Goal: Complete application form

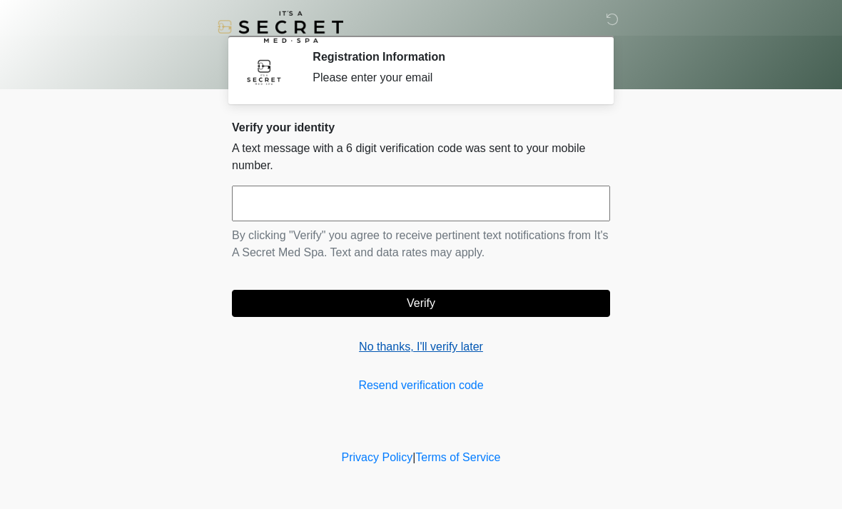
click at [456, 343] on link "No thanks, I'll verify later" at bounding box center [421, 346] width 378 height 17
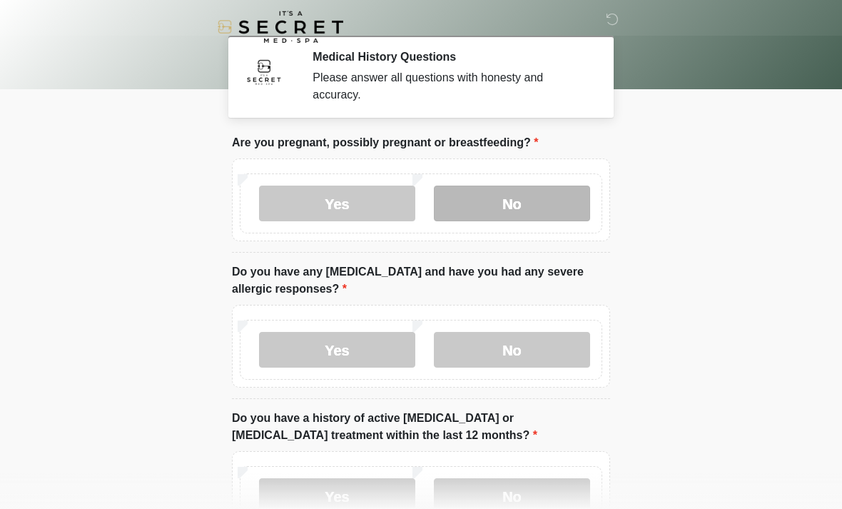
click at [562, 199] on label "No" at bounding box center [512, 204] width 156 height 36
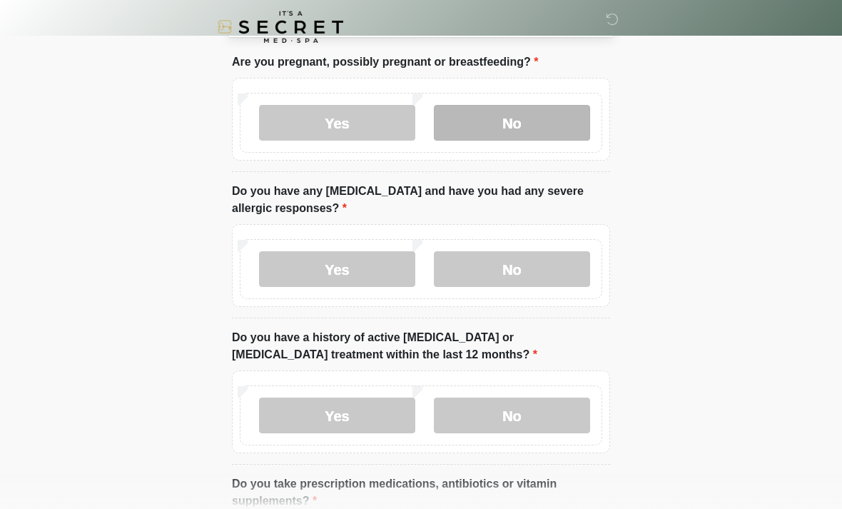
scroll to position [81, 0]
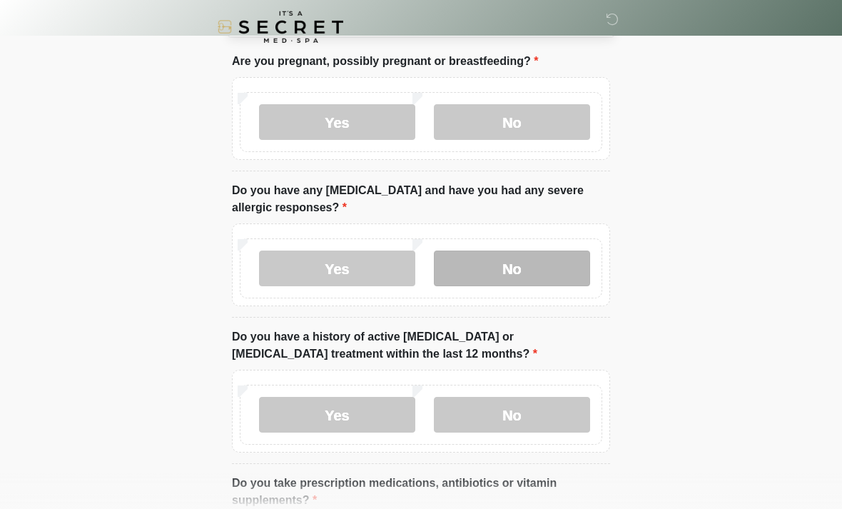
click at [569, 267] on label "No" at bounding box center [512, 268] width 156 height 36
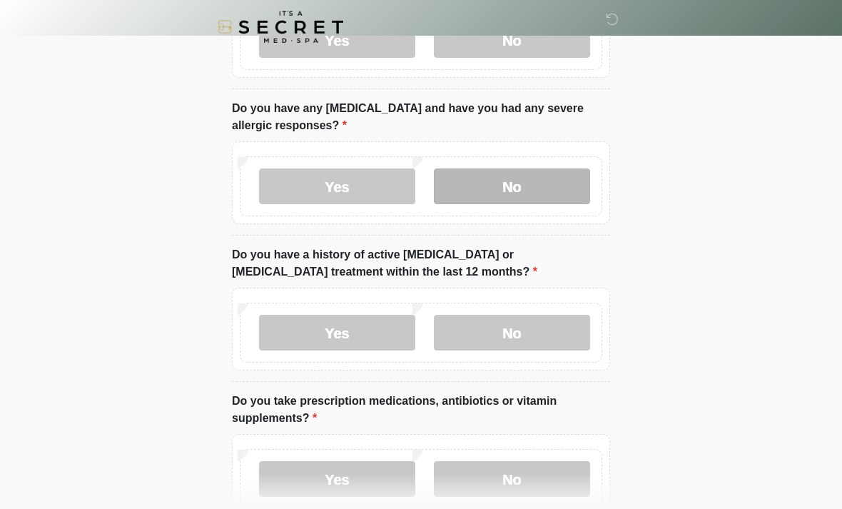
scroll to position [173, 0]
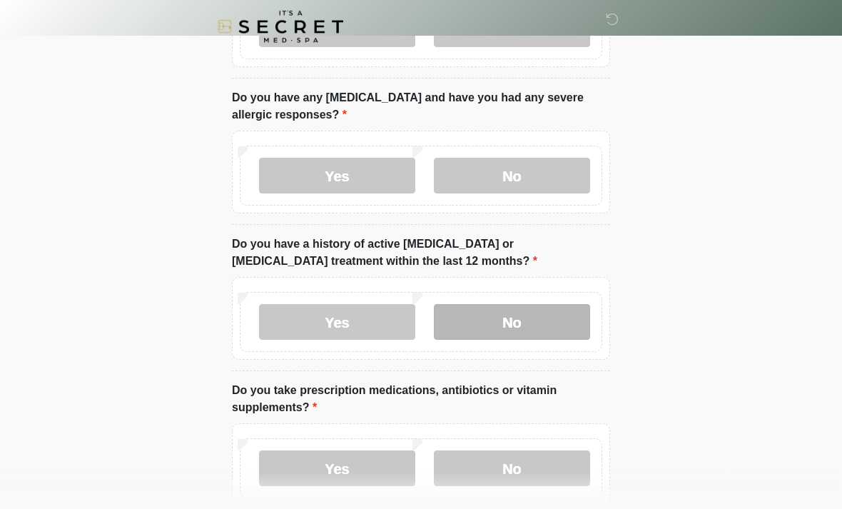
click at [578, 323] on label "No" at bounding box center [512, 323] width 156 height 36
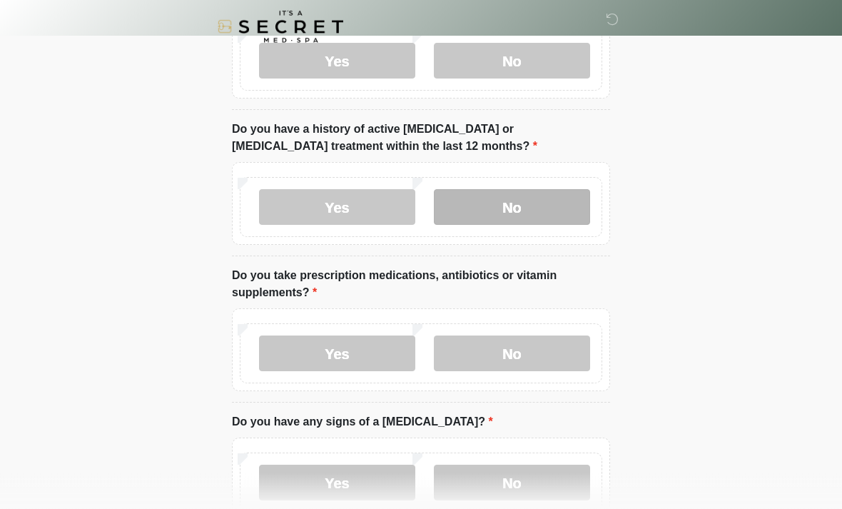
scroll to position [289, 0]
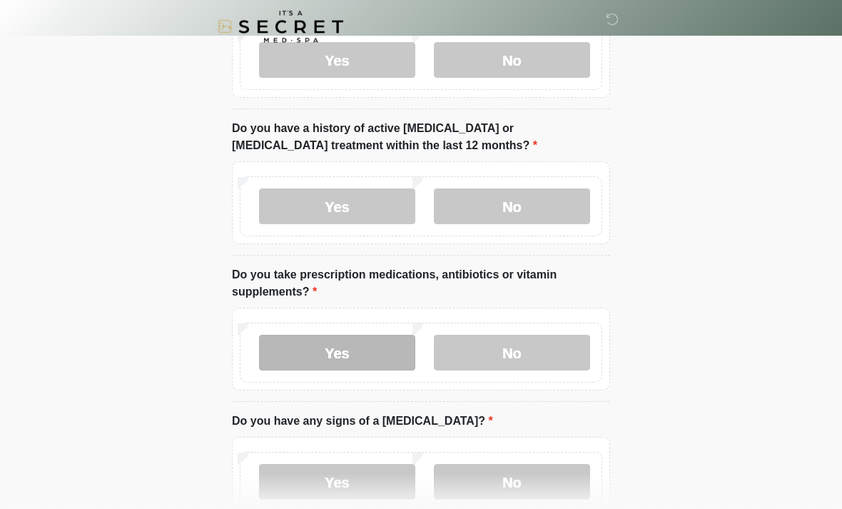
click at [368, 355] on label "Yes" at bounding box center [337, 353] width 156 height 36
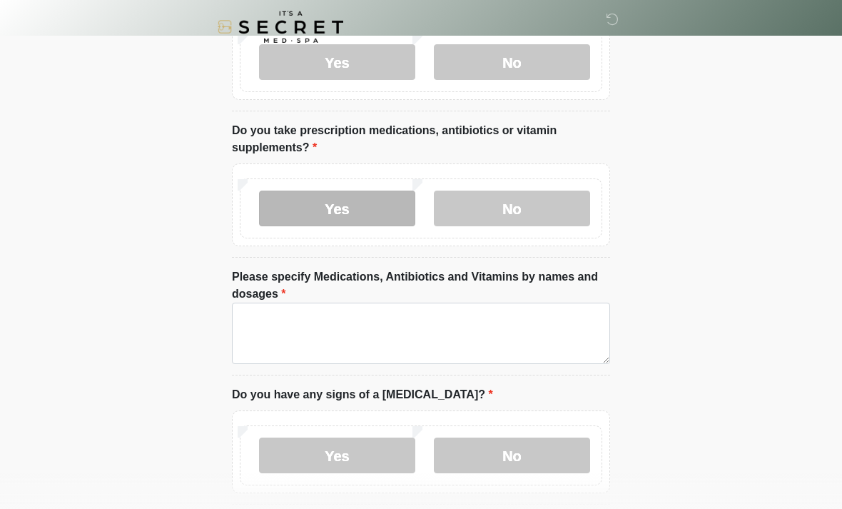
scroll to position [436, 0]
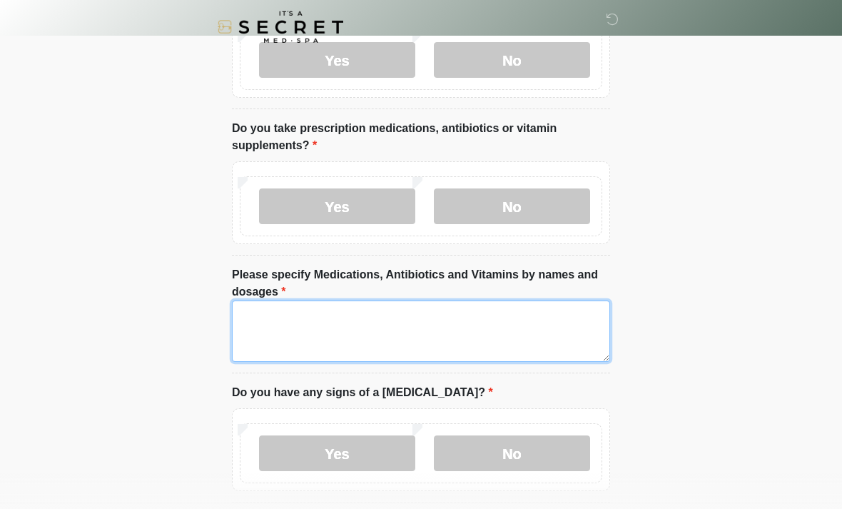
click at [510, 336] on textarea "Please specify Medications, Antibiotics and Vitamins by names and dosages" at bounding box center [421, 330] width 378 height 61
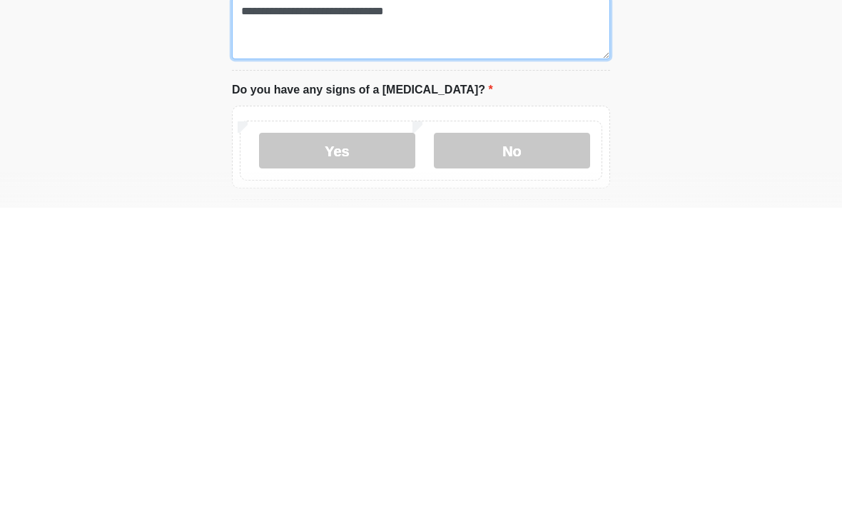
scroll to position [450, 0]
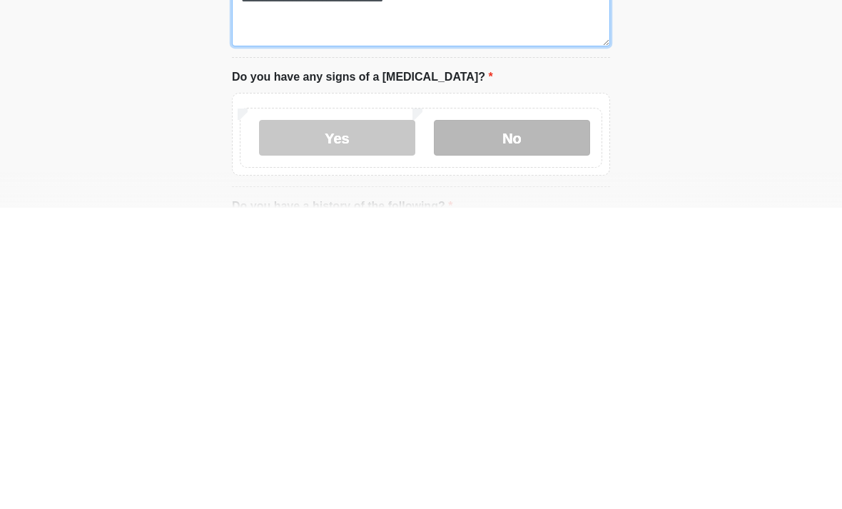
type textarea "**********"
click at [537, 421] on label "No" at bounding box center [512, 439] width 156 height 36
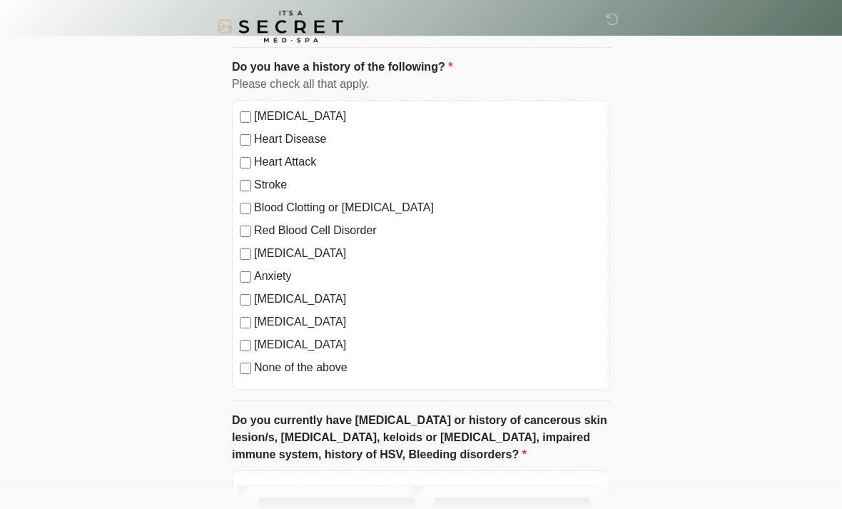
scroll to position [891, 0]
click at [237, 366] on div "High Blood Pressure Heart Disease Heart Attack Stroke Blood Clotting or Bleedin…" at bounding box center [421, 245] width 378 height 290
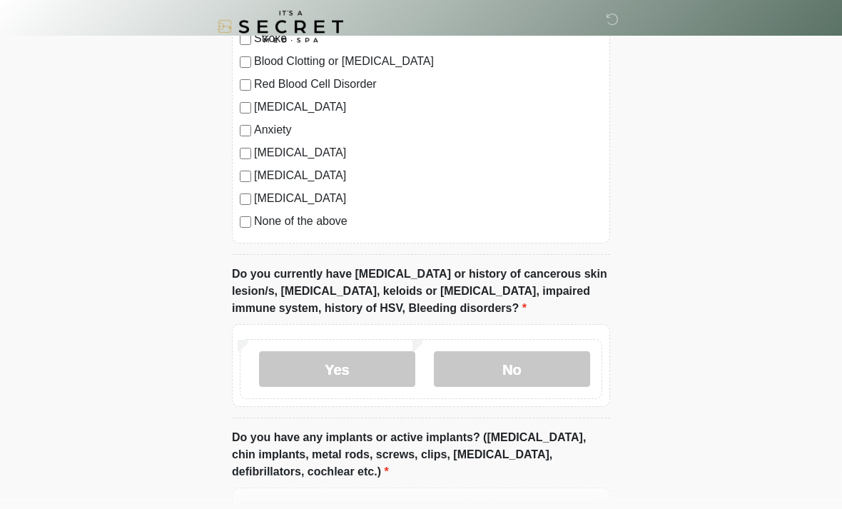
scroll to position [1038, 0]
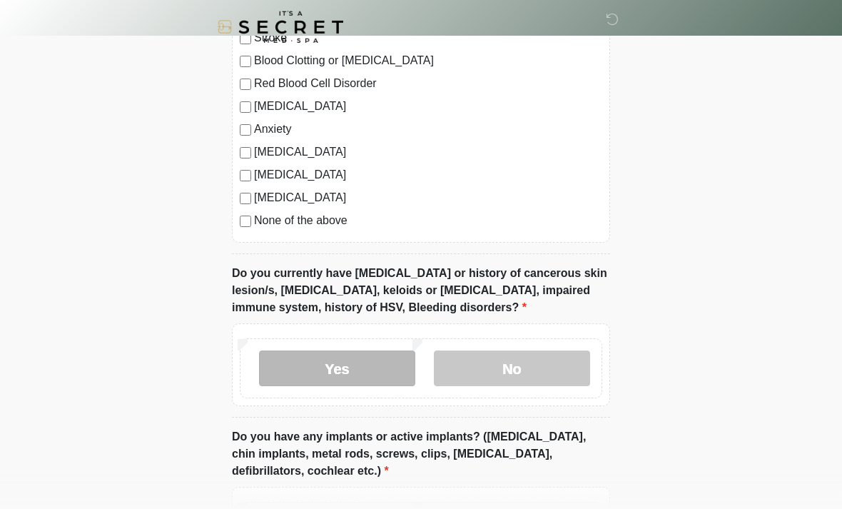
click at [382, 367] on label "Yes" at bounding box center [337, 368] width 156 height 36
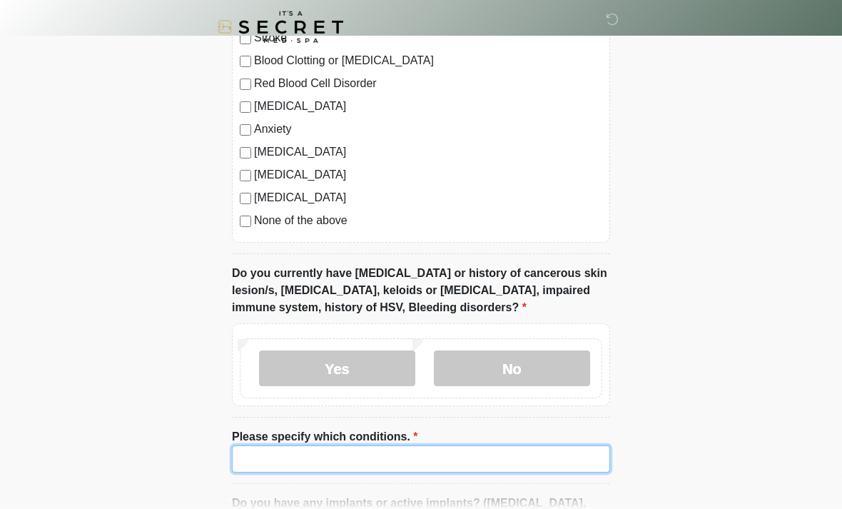
click at [440, 457] on input "Please specify which conditions." at bounding box center [421, 458] width 378 height 27
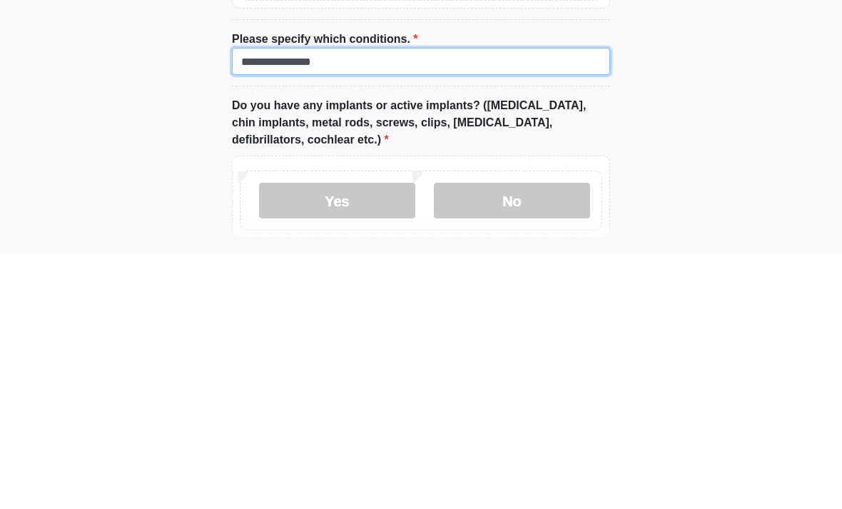
scroll to position [1180, 0]
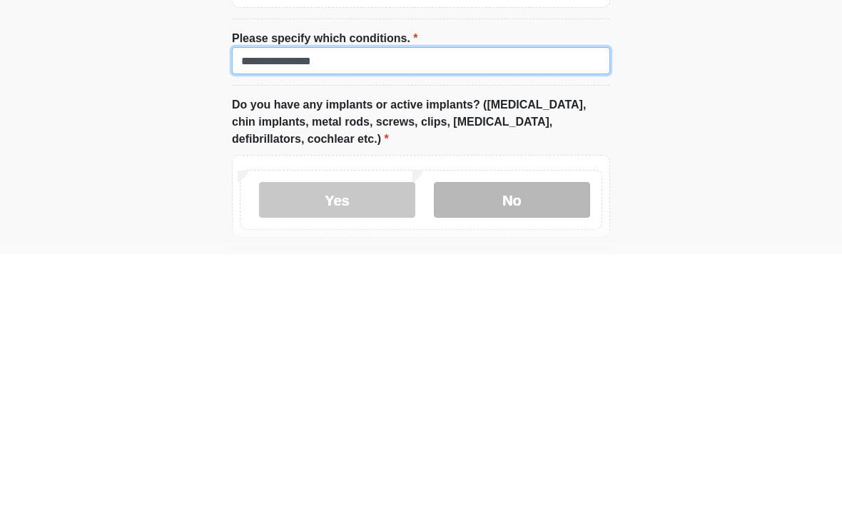
type input "**********"
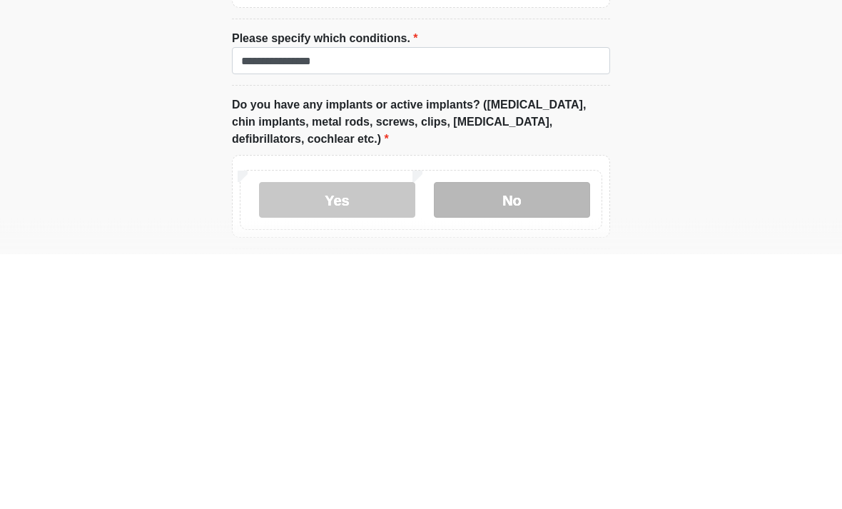
click at [553, 437] on label "No" at bounding box center [512, 455] width 156 height 36
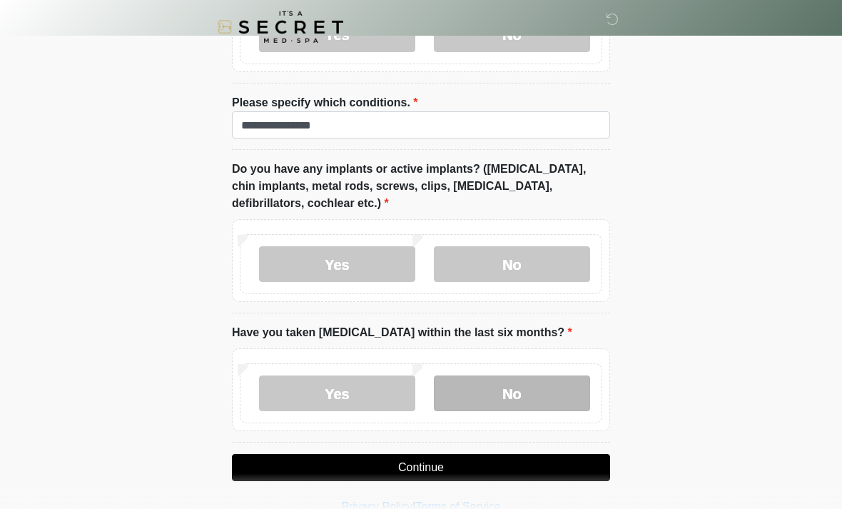
click at [537, 389] on label "No" at bounding box center [512, 393] width 156 height 36
click at [477, 468] on button "Continue" at bounding box center [421, 467] width 378 height 27
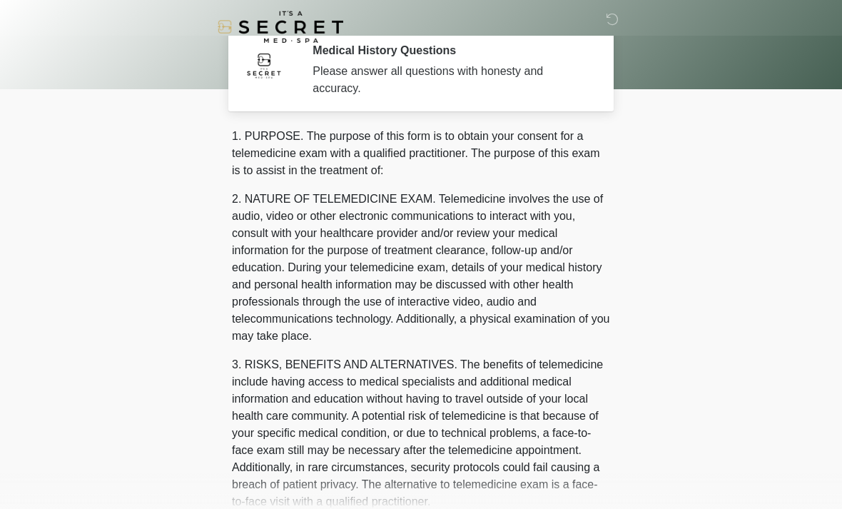
scroll to position [0, 0]
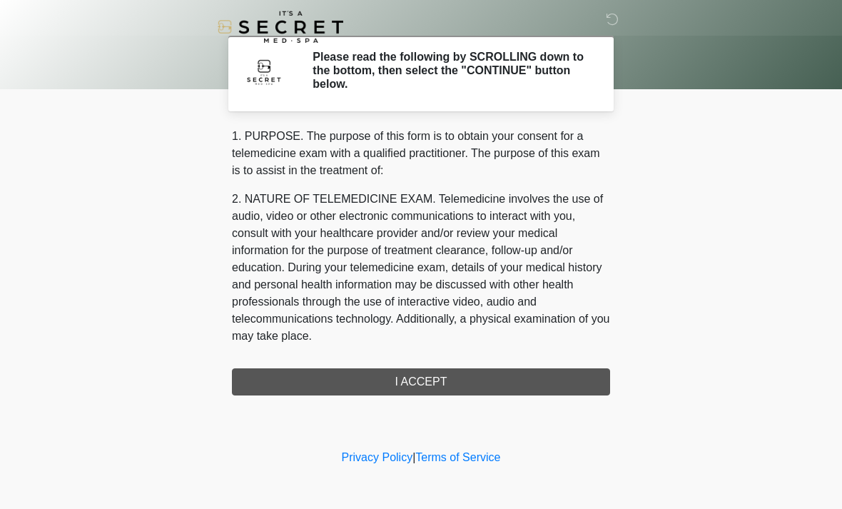
click at [480, 379] on div "1. PURPOSE. The purpose of this form is to obtain your consent for a telemedici…" at bounding box center [421, 262] width 378 height 268
click at [442, 378] on div "1. PURPOSE. The purpose of this form is to obtain your consent for a telemedici…" at bounding box center [421, 262] width 378 height 268
click at [437, 388] on div "1. PURPOSE. The purpose of this form is to obtain your consent for a telemedici…" at bounding box center [421, 262] width 378 height 268
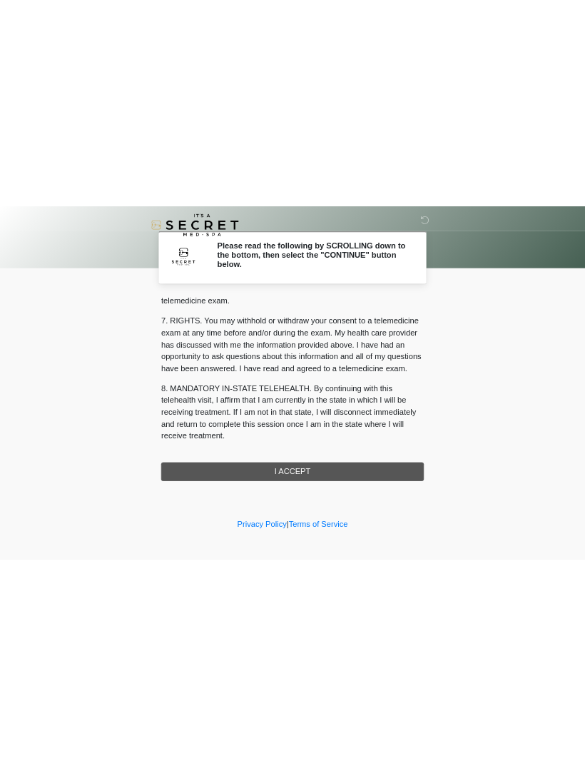
scroll to position [604, 0]
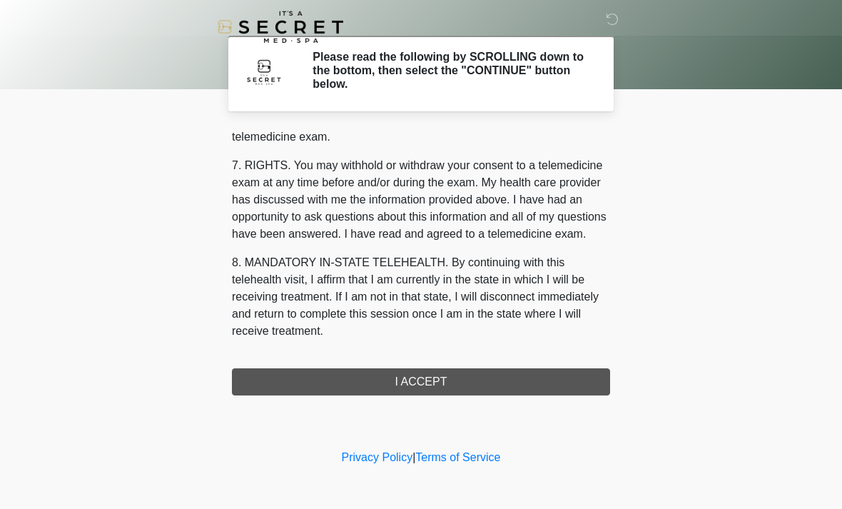
click at [447, 389] on button "I ACCEPT" at bounding box center [421, 381] width 378 height 27
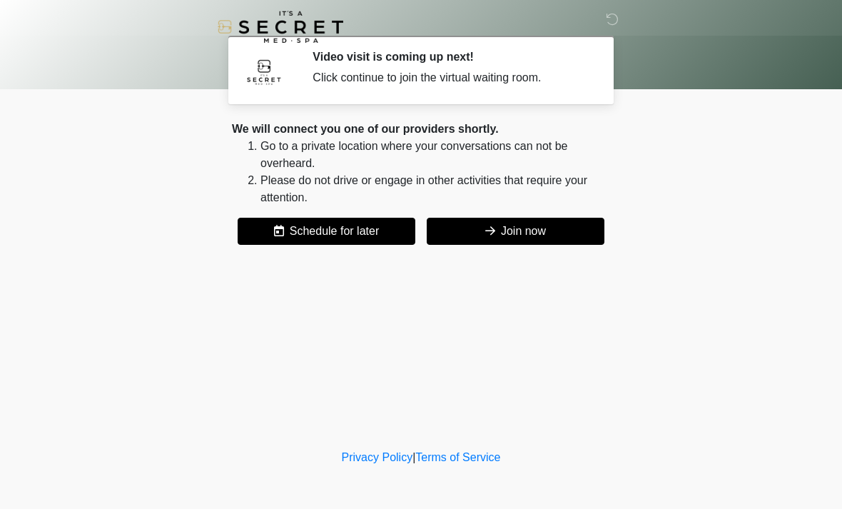
click at [555, 234] on button "Join now" at bounding box center [516, 231] width 178 height 27
